Goal: Check status: Check status

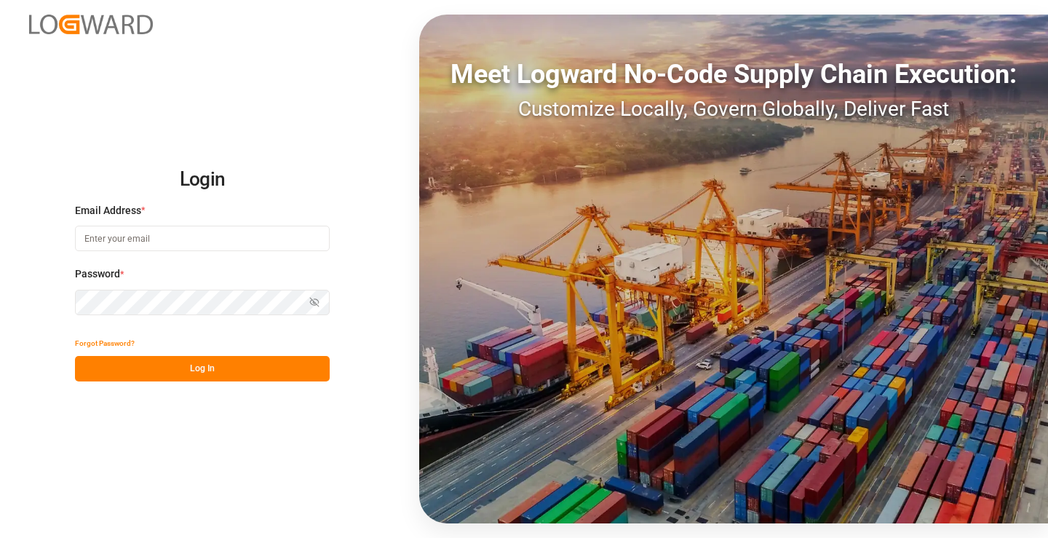
type input "[PERSON_NAME][EMAIL_ADDRESS][DOMAIN_NAME]"
click at [221, 370] on button "Log In" at bounding box center [202, 368] width 255 height 25
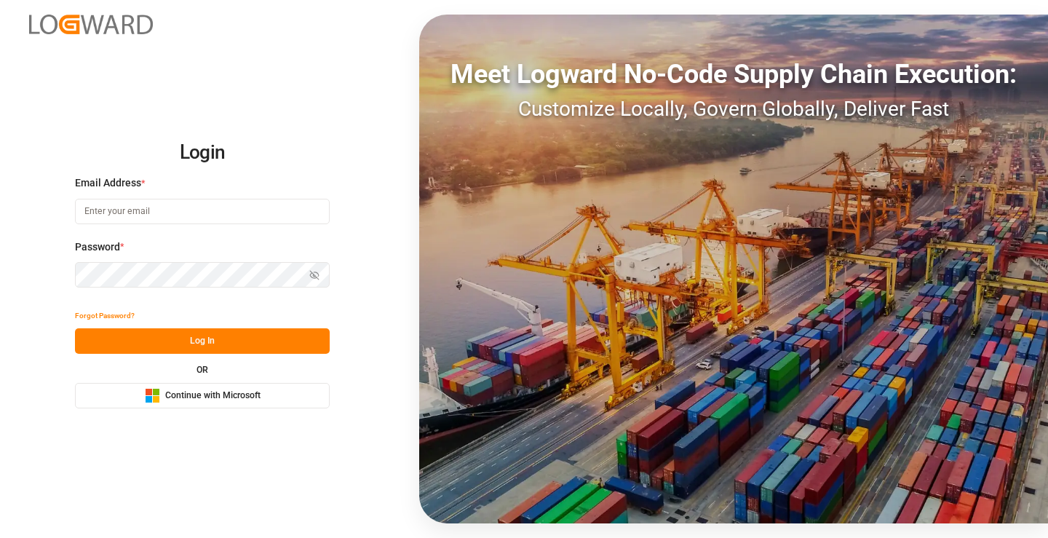
type input "[PERSON_NAME][EMAIL_ADDRESS][DOMAIN_NAME]"
click at [226, 345] on button "Log In" at bounding box center [202, 340] width 255 height 25
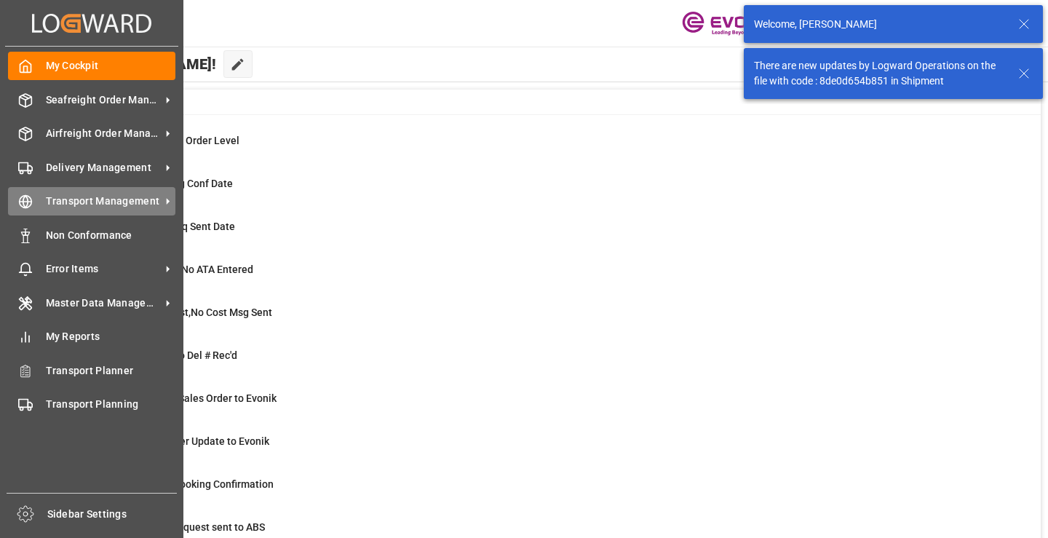
click at [39, 212] on div "Transport Management Transport Management" at bounding box center [91, 201] width 167 height 28
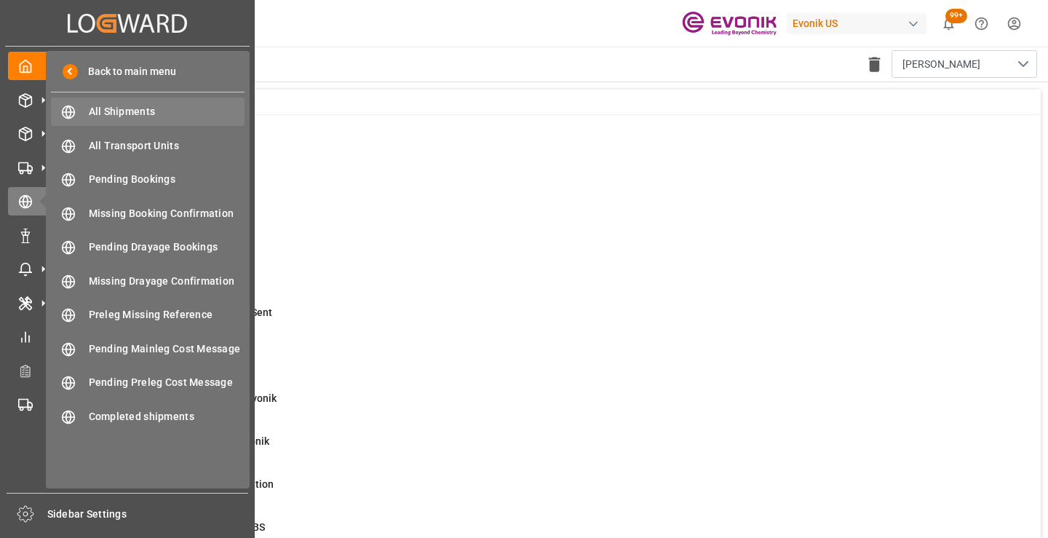
click at [125, 111] on span "All Shipments" at bounding box center [167, 111] width 156 height 15
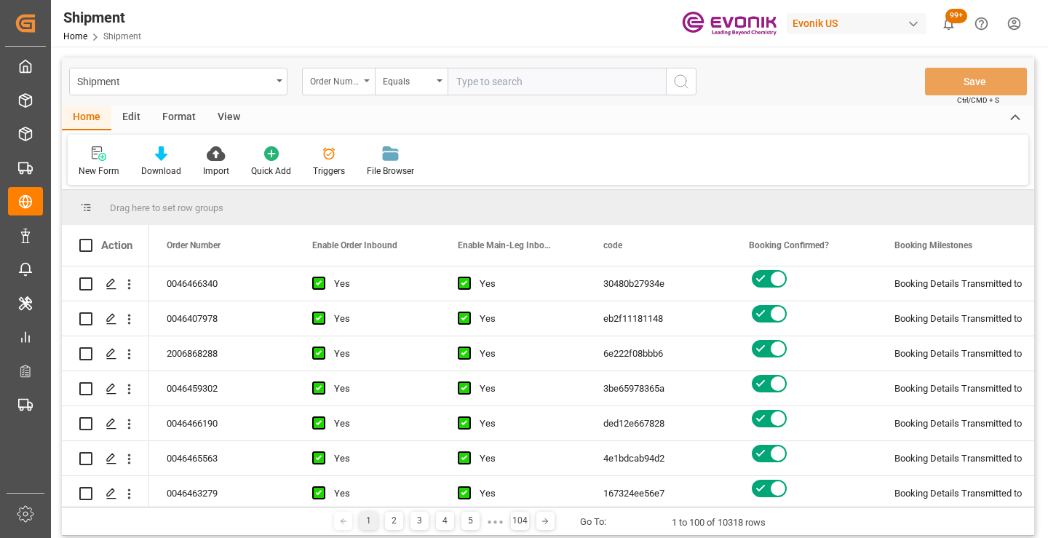
click at [356, 85] on div "Order Number" at bounding box center [334, 79] width 49 height 17
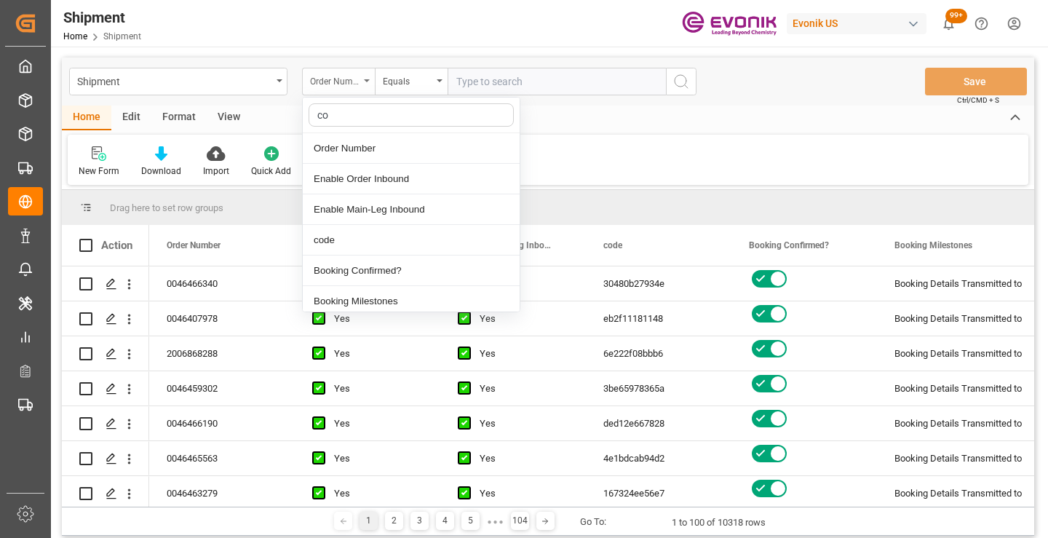
type input "cod"
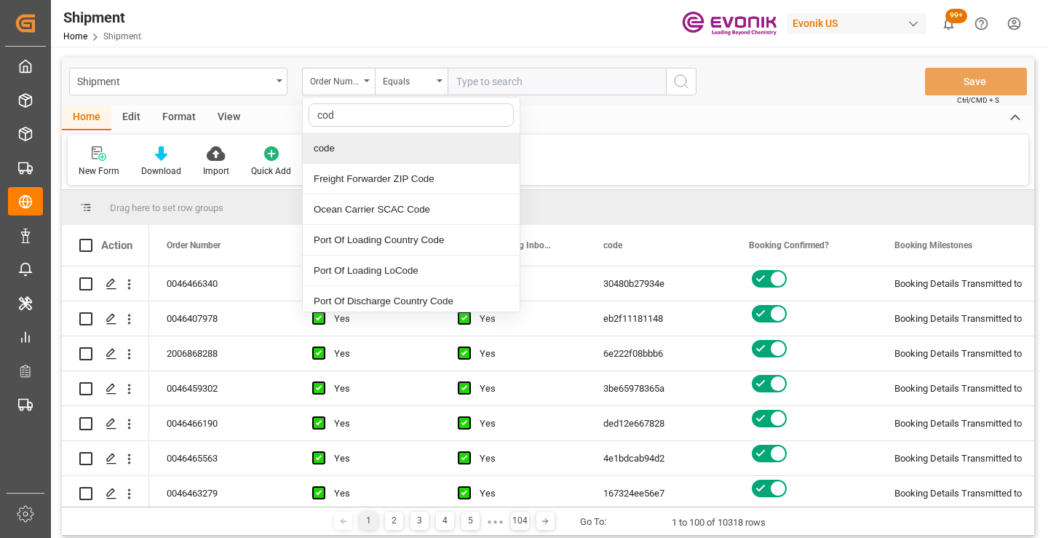
click at [365, 142] on div "code" at bounding box center [411, 148] width 217 height 31
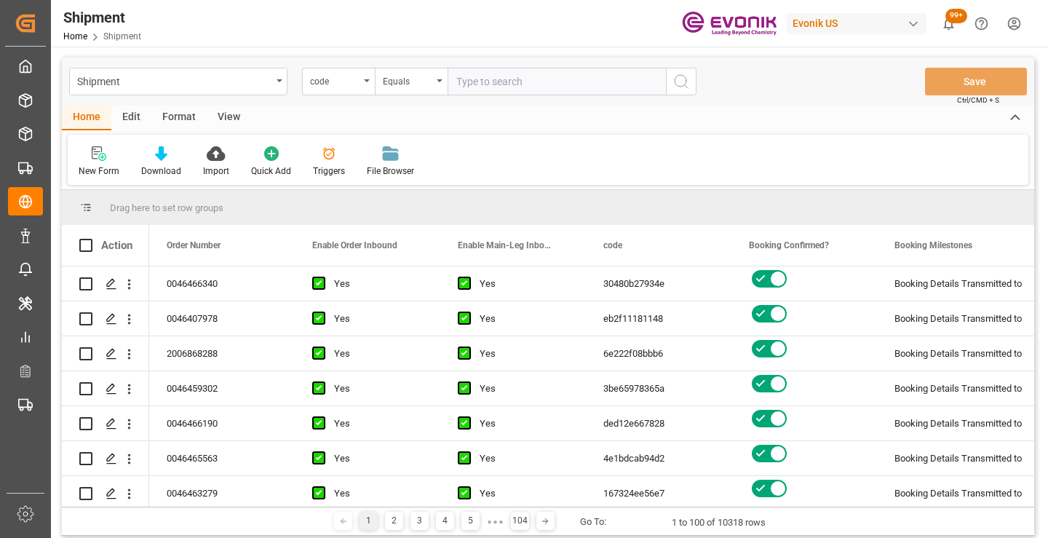
click at [469, 88] on input "text" at bounding box center [557, 82] width 218 height 28
paste input "79c837b8143e"
type input "79c837b8143e"
click at [683, 86] on circle "search button" at bounding box center [681, 81] width 12 height 12
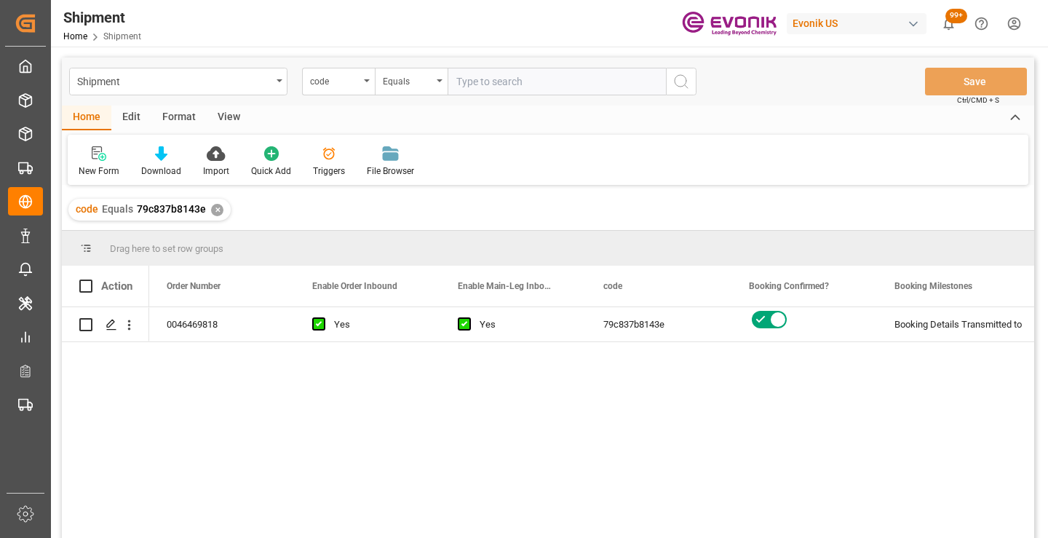
click at [633, 440] on div "0046469818 Yes Yes 79c837b8143e Booking Details Transmitted to SAP Active No" at bounding box center [591, 427] width 885 height 240
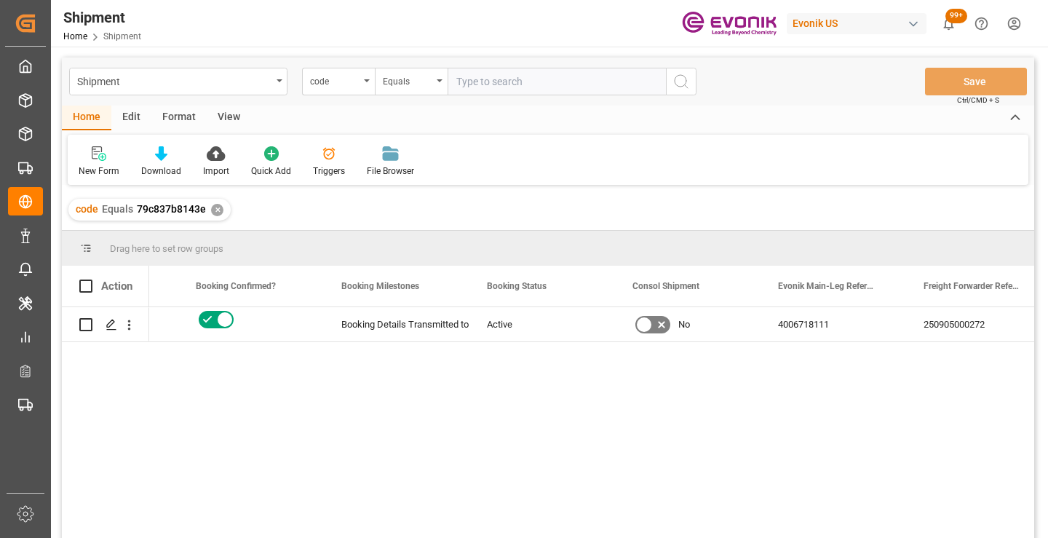
scroll to position [0, 582]
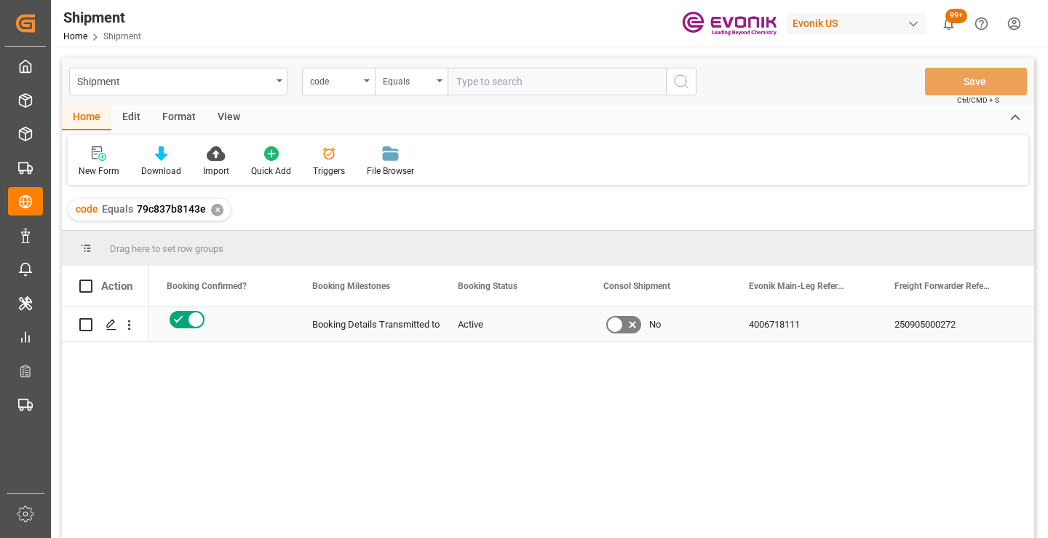
click at [949, 327] on div "250905000272" at bounding box center [950, 324] width 146 height 34
click at [214, 208] on div "✕" at bounding box center [217, 210] width 12 height 12
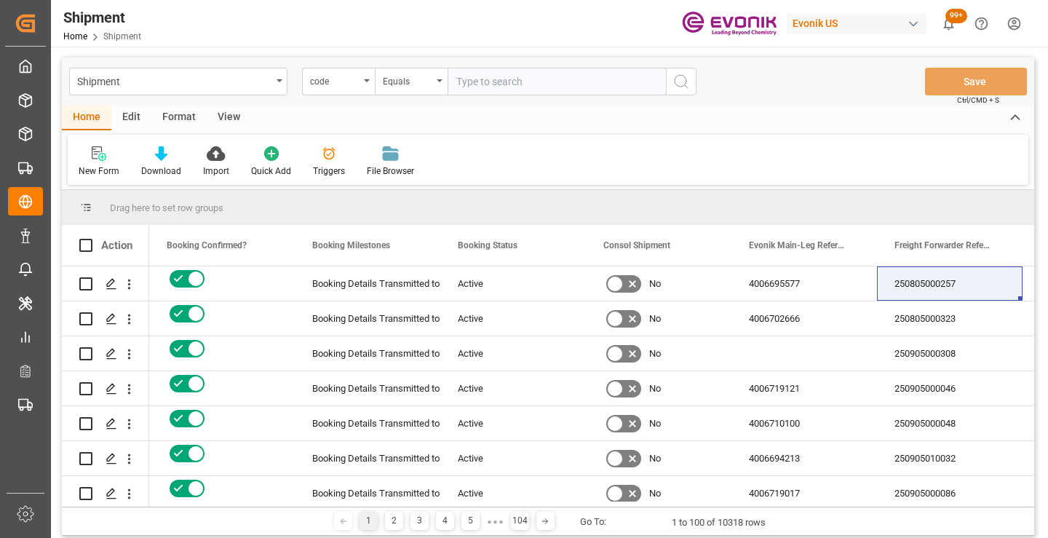
click at [524, 86] on input "text" at bounding box center [557, 82] width 218 height 28
paste input "b8f0783984bc"
type input "b8f0783984bc"
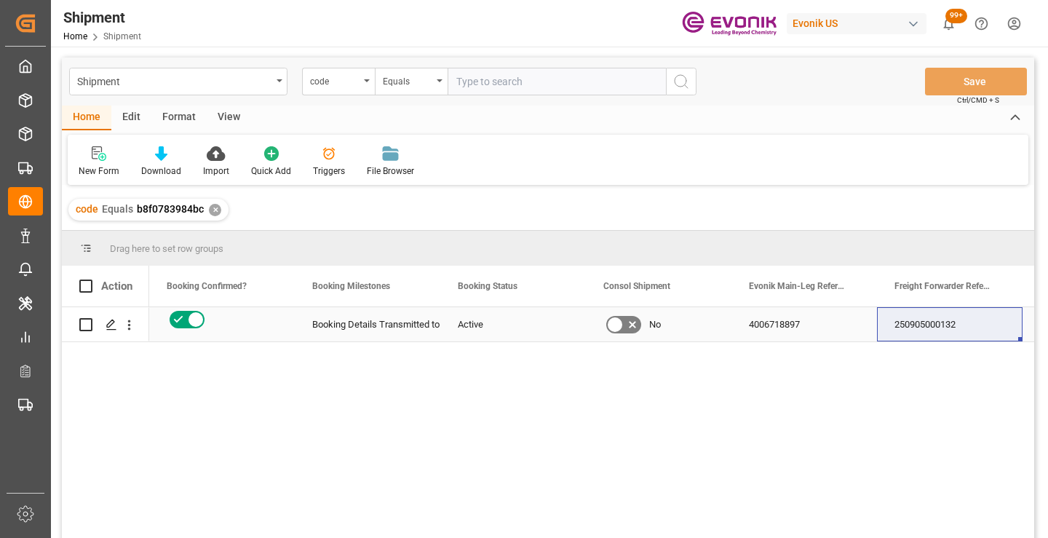
click at [925, 328] on div "250905000132" at bounding box center [950, 324] width 146 height 34
click at [217, 212] on div "✕" at bounding box center [215, 210] width 12 height 12
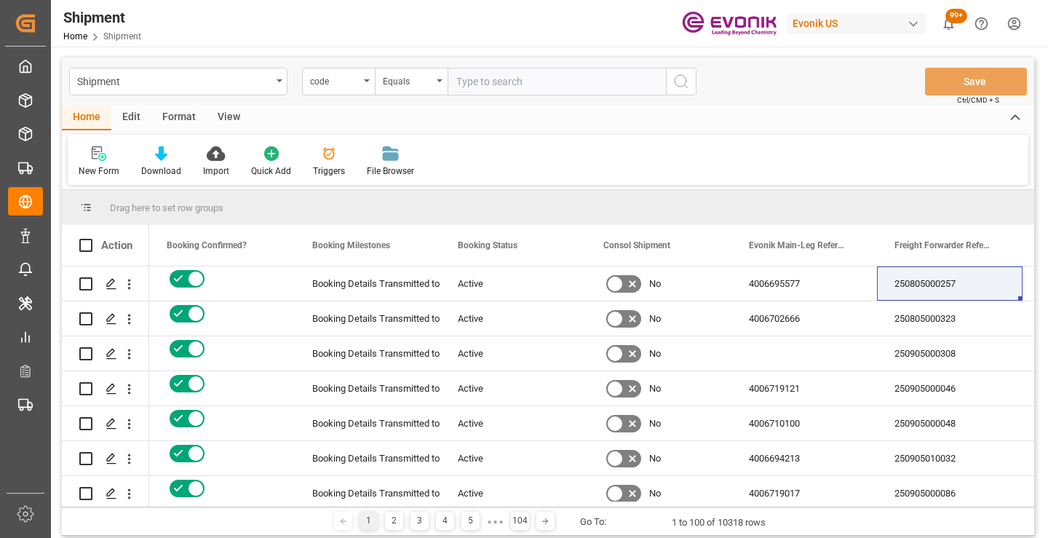
click at [544, 86] on input "text" at bounding box center [557, 82] width 218 height 28
paste input "d887f2a21883"
type input "d887f2a21883"
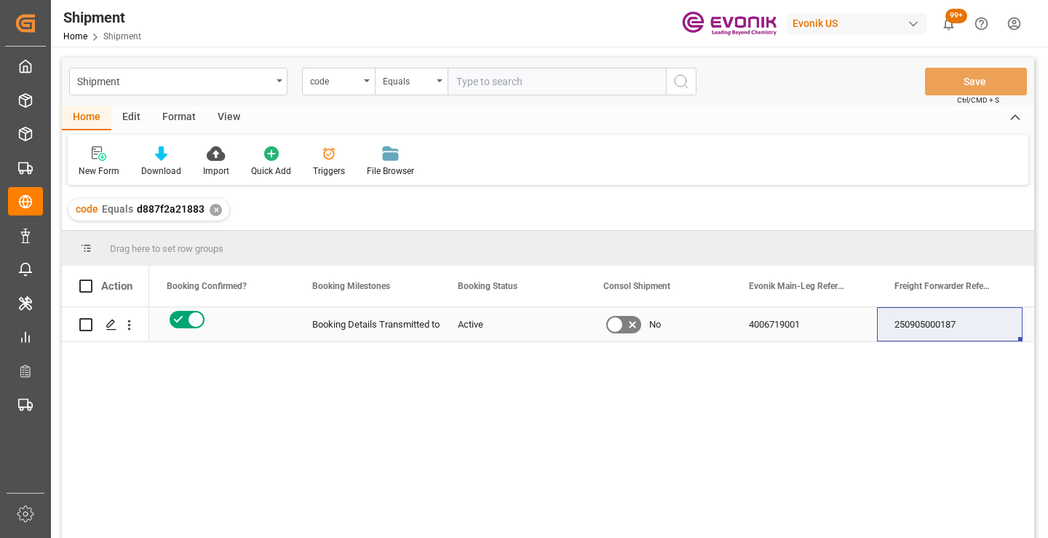
click at [931, 327] on div "250905000187" at bounding box center [950, 324] width 146 height 34
click at [212, 210] on div "✕" at bounding box center [216, 210] width 12 height 12
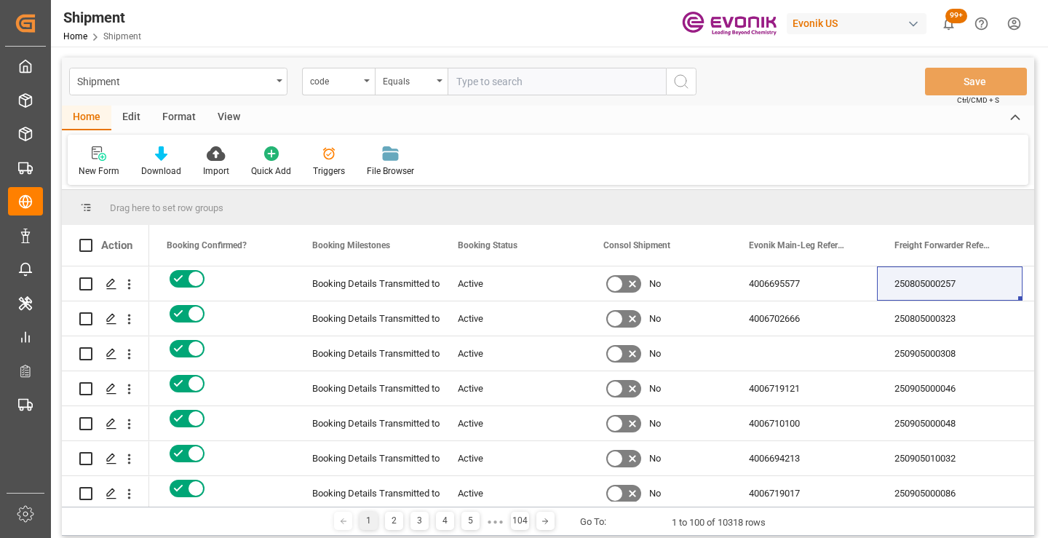
click at [527, 92] on input "text" at bounding box center [557, 82] width 218 height 28
paste input "4e1bdcab94d2"
type input "4e1bdcab94d2"
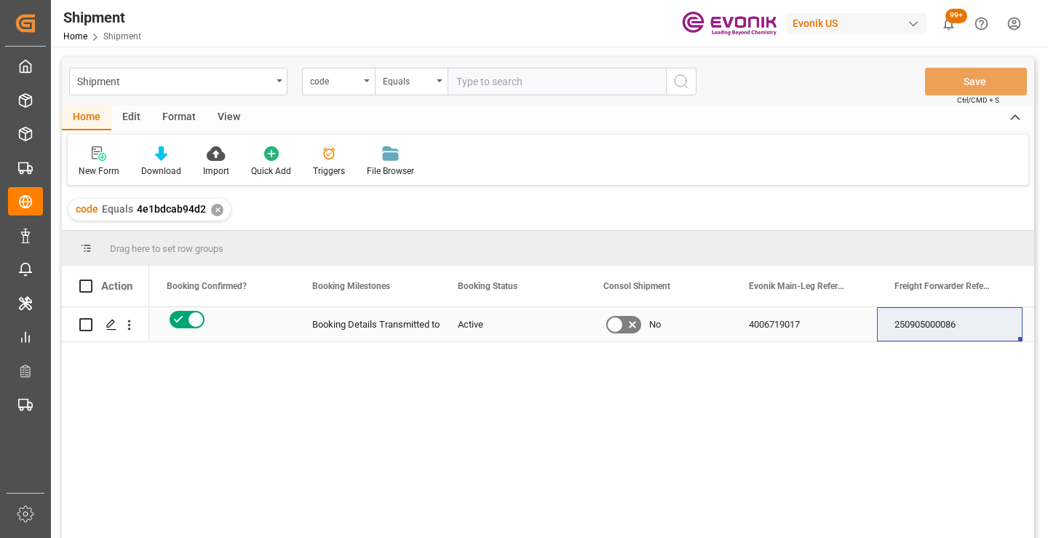
click at [938, 333] on div "250905000086" at bounding box center [950, 324] width 146 height 34
click at [215, 212] on div "✕" at bounding box center [217, 210] width 12 height 12
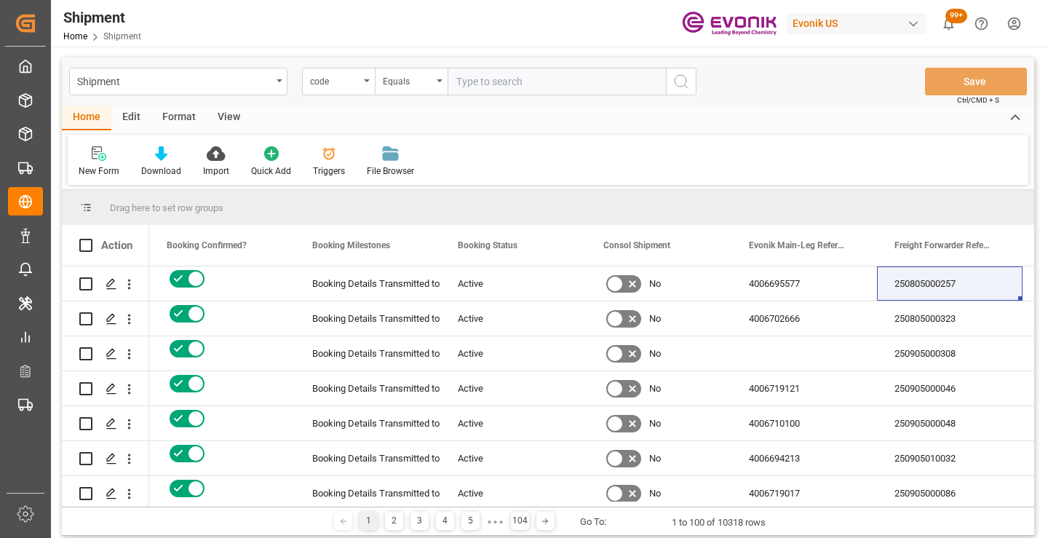
click at [516, 80] on input "text" at bounding box center [557, 82] width 218 height 28
paste input "95b7260268ba"
type input "95b7260268ba"
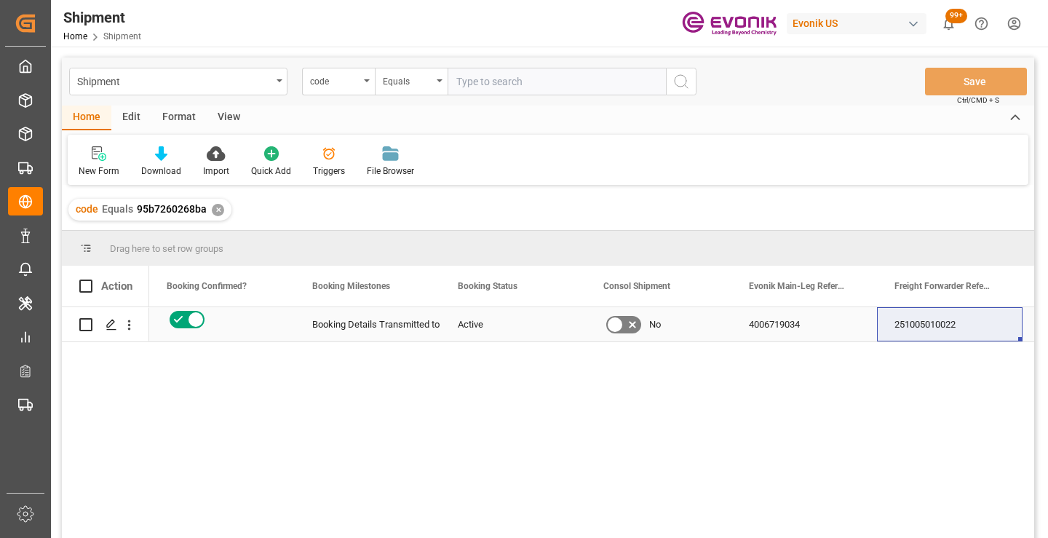
click at [922, 331] on div "251005010022" at bounding box center [950, 324] width 146 height 34
click at [217, 211] on div "✕" at bounding box center [218, 210] width 12 height 12
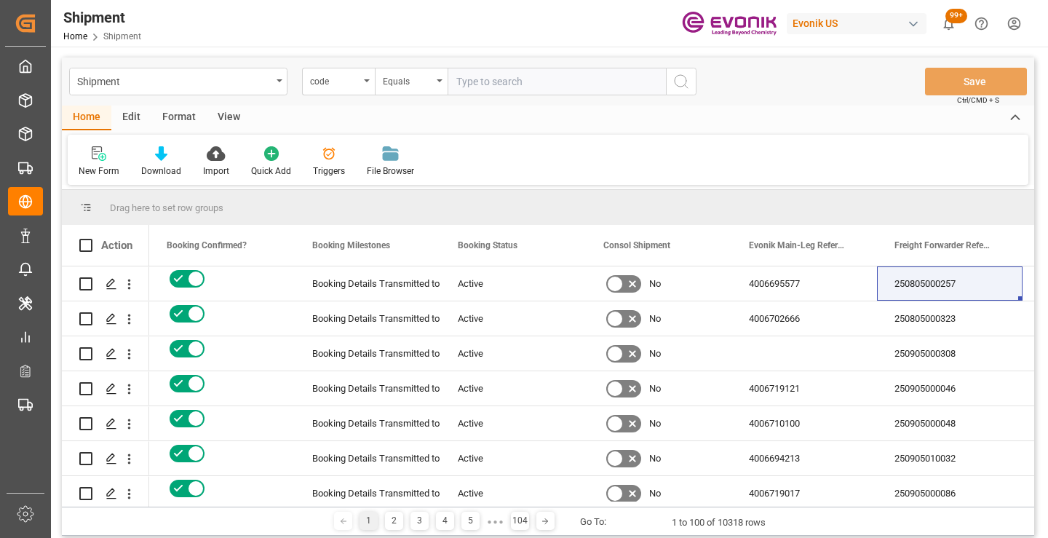
click at [538, 81] on input "text" at bounding box center [557, 82] width 218 height 28
paste input "13c8fd711011"
type input "13c8fd711011"
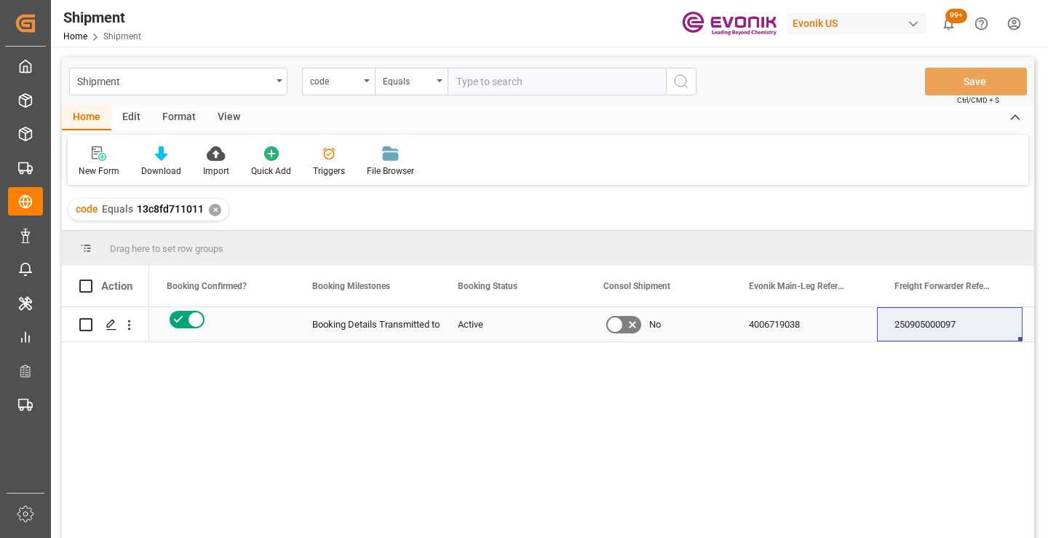
click at [927, 326] on div "250905000097" at bounding box center [950, 324] width 146 height 34
click at [212, 206] on div "✕" at bounding box center [215, 210] width 12 height 12
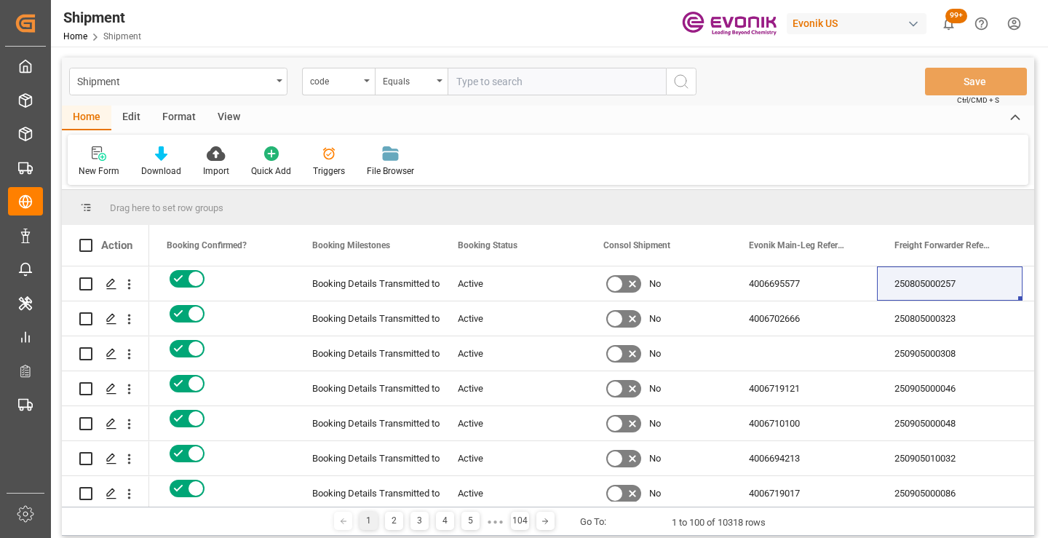
click at [513, 87] on input "text" at bounding box center [557, 82] width 218 height 28
paste input "8d298927dff6"
type input "8d298927dff6"
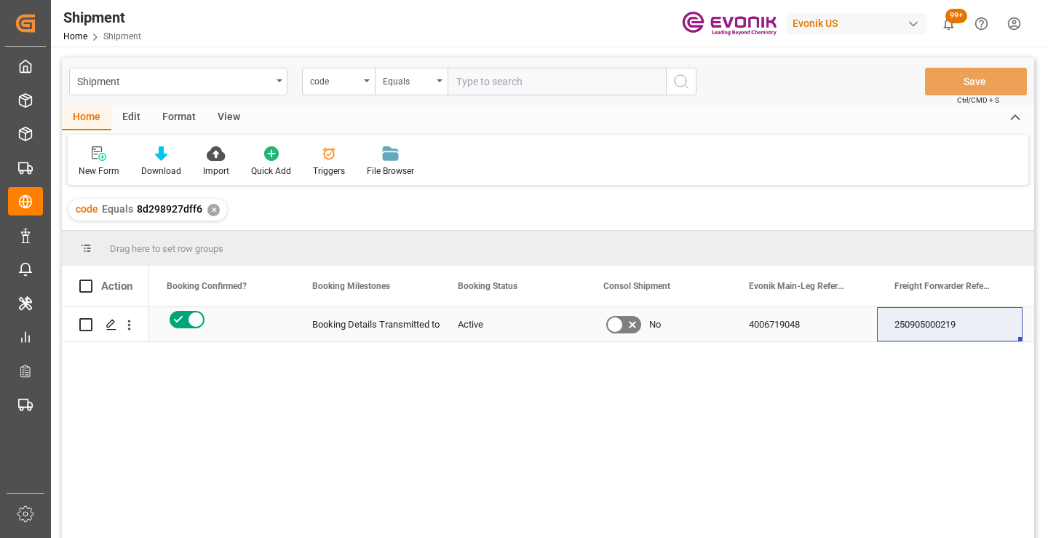
click at [925, 326] on div "250905000219" at bounding box center [950, 324] width 146 height 34
click at [209, 212] on div "✕" at bounding box center [213, 210] width 12 height 12
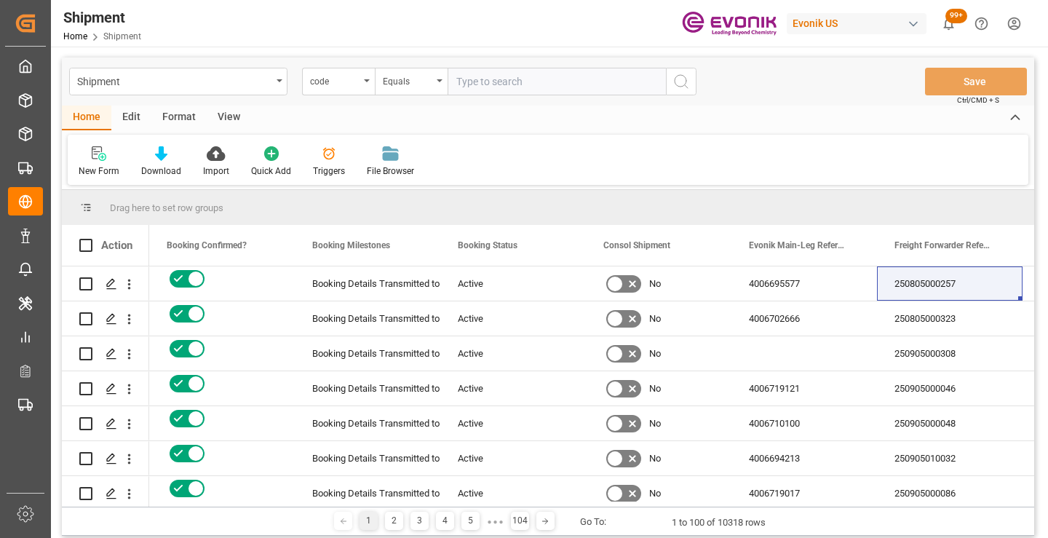
click at [556, 84] on input "text" at bounding box center [557, 82] width 218 height 28
paste input "f4de91e6e7ac"
type input "f4de91e6e7ac"
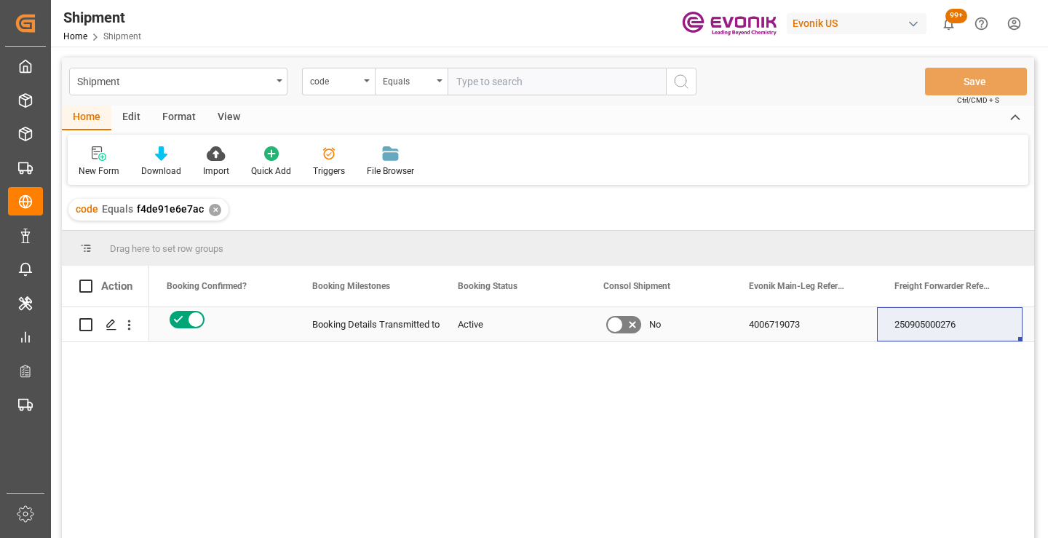
click at [942, 321] on div "250905000276" at bounding box center [950, 324] width 146 height 34
click at [215, 212] on div "✕" at bounding box center [215, 210] width 12 height 12
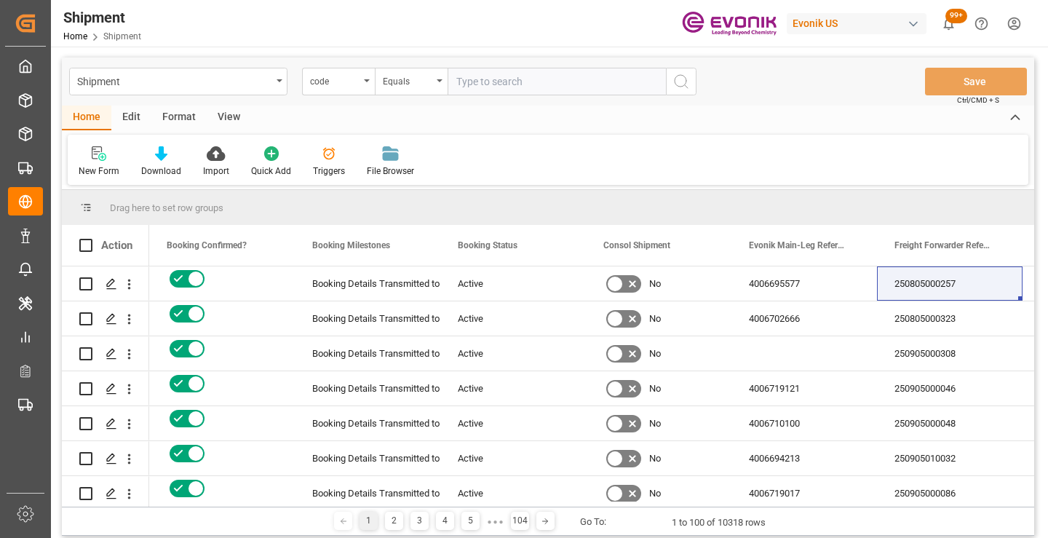
click at [530, 82] on input "text" at bounding box center [557, 82] width 218 height 28
paste input "8a98bfefa57f"
type input "8a98bfefa57f"
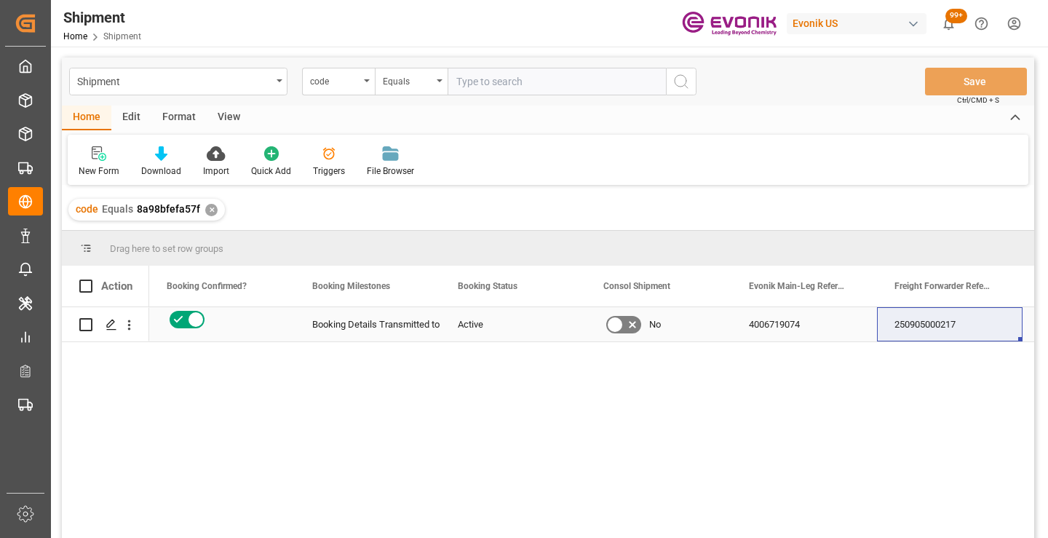
click at [939, 328] on div "250905000217" at bounding box center [950, 324] width 146 height 34
click at [210, 210] on div "✕" at bounding box center [211, 210] width 12 height 12
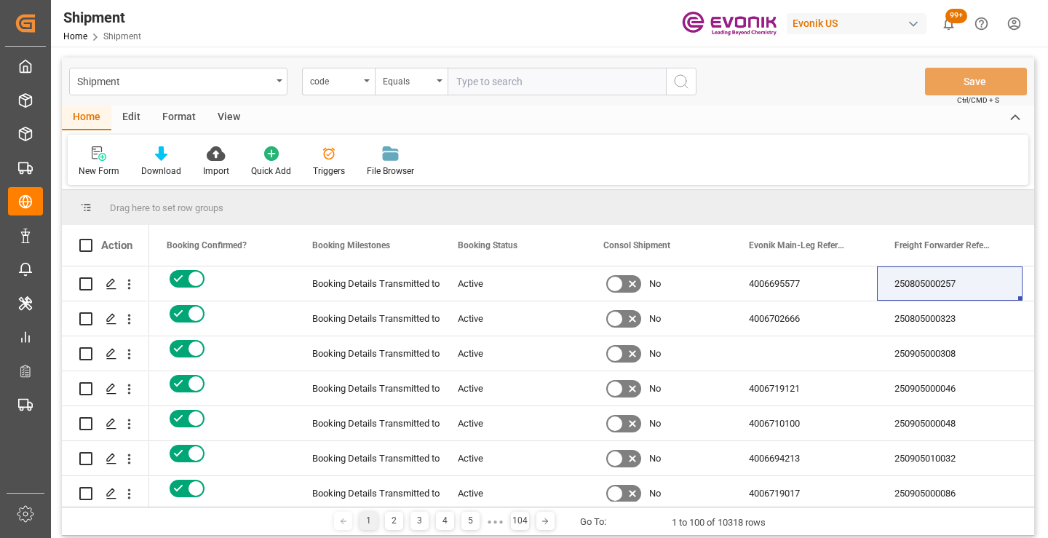
click at [517, 87] on input "text" at bounding box center [557, 82] width 218 height 28
paste input "6e222f08bbb6"
type input "6e222f08bbb6"
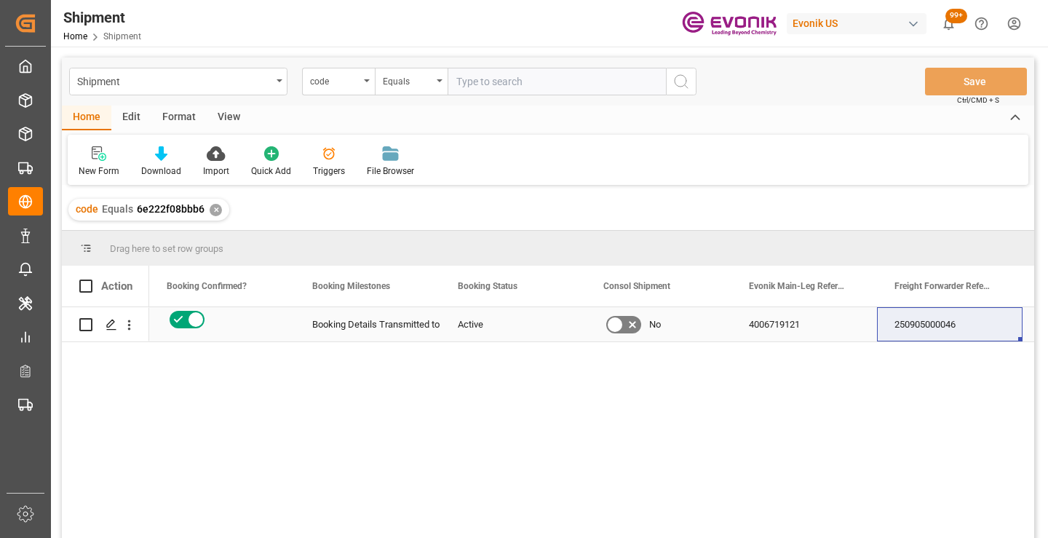
click at [923, 314] on div "250905000046" at bounding box center [950, 324] width 146 height 34
